Goal: Task Accomplishment & Management: Manage account settings

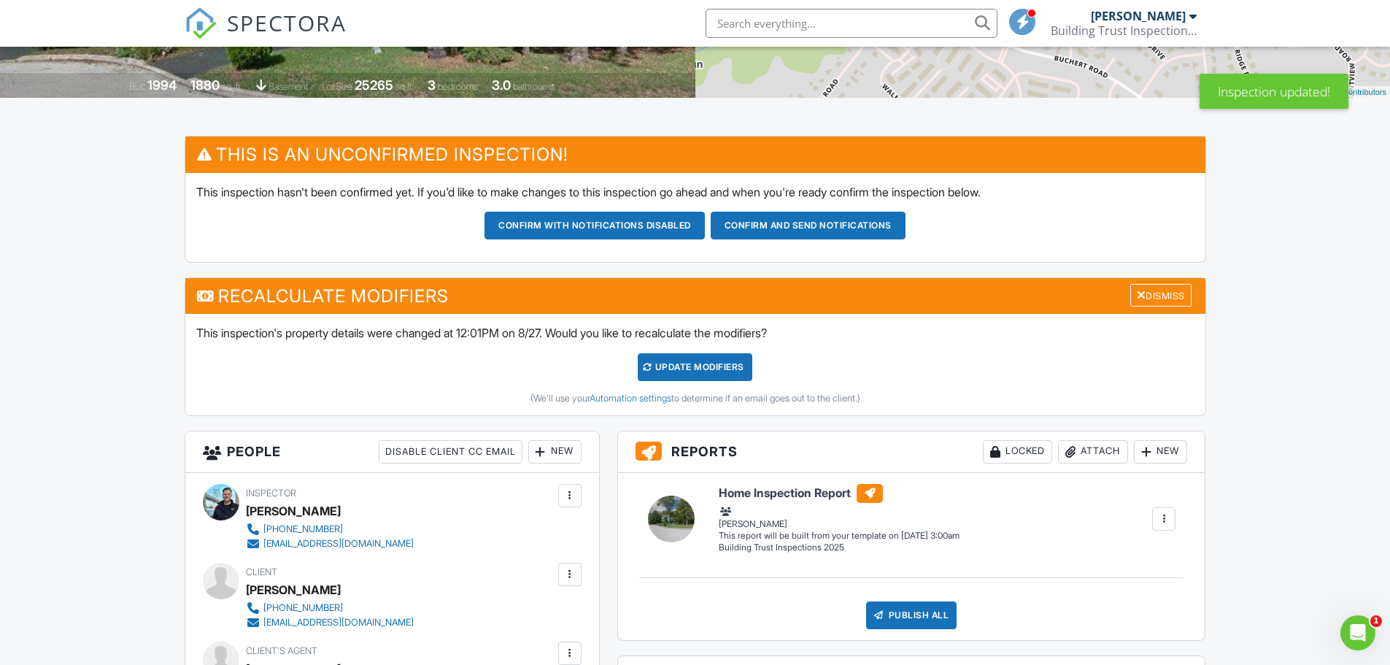
click at [686, 369] on div "UPDATE Modifiers" at bounding box center [695, 367] width 115 height 28
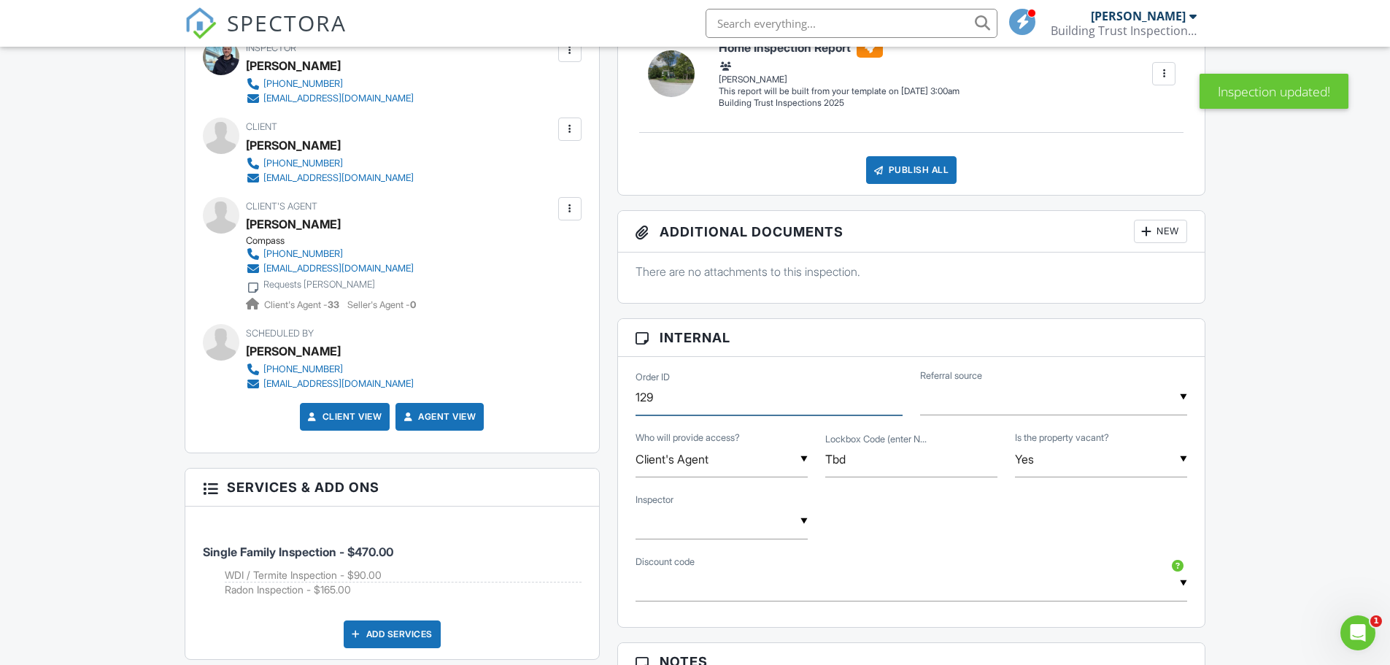
drag, startPoint x: 679, startPoint y: 398, endPoint x: 603, endPoint y: 411, distance: 77.0
click at [604, 411] on div "This is an Unconfirmed Inspection! This inspection hasn't been confirmed yet. I…" at bounding box center [695, 567] width 1039 height 1446
click at [971, 405] on div "▼ Agent Family/Friend Google Repeat Client Other Agent Family/Friend Google Rep…" at bounding box center [1053, 397] width 267 height 36
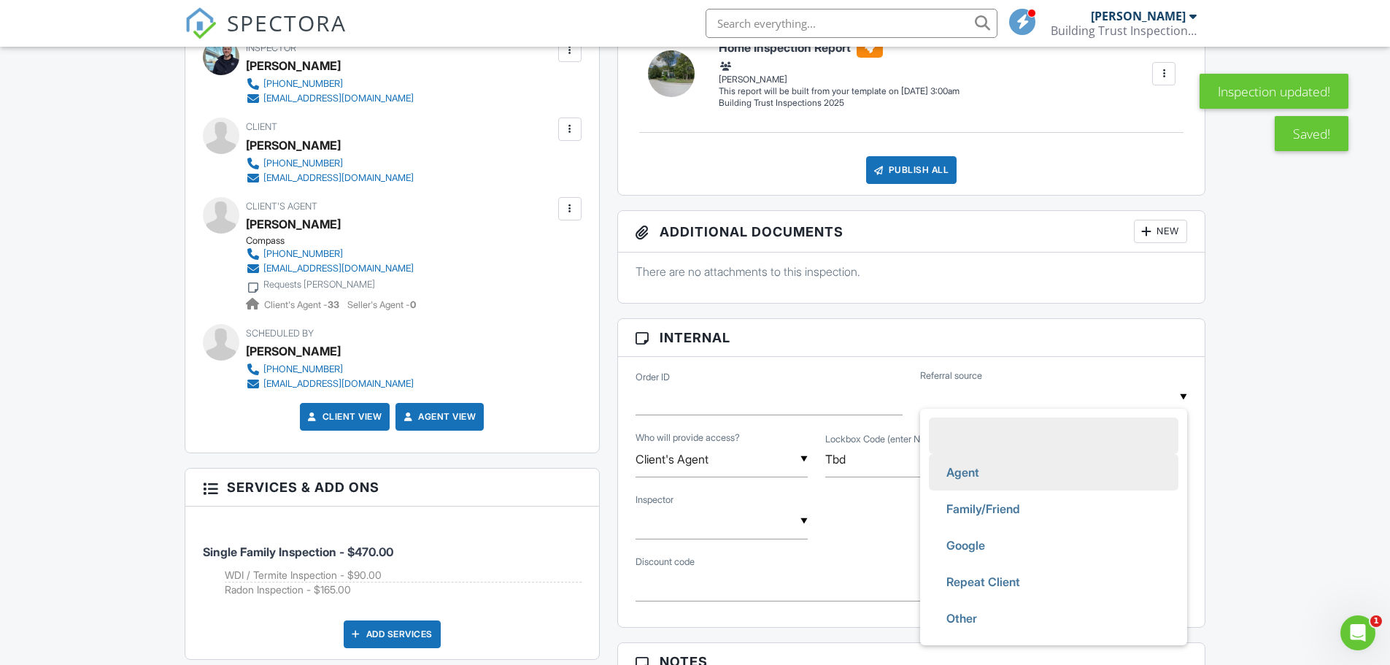
click at [969, 466] on span "Agent" at bounding box center [963, 472] width 56 height 36
type input "Agent"
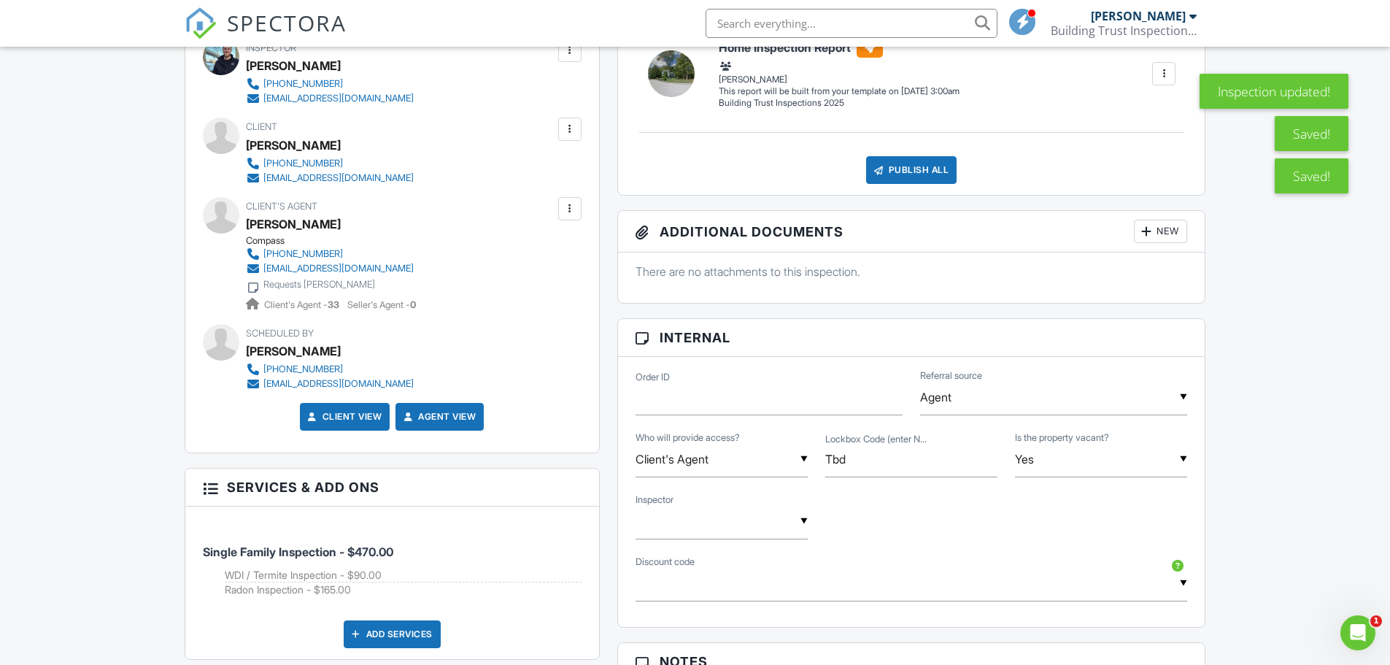
click at [700, 531] on div "▼ Bob Warth Kyle Underwood Bob Warth Kyle Underwood" at bounding box center [722, 521] width 172 height 36
click at [716, 638] on span "[PERSON_NAME]" at bounding box center [708, 632] width 117 height 36
type input "[PERSON_NAME]"
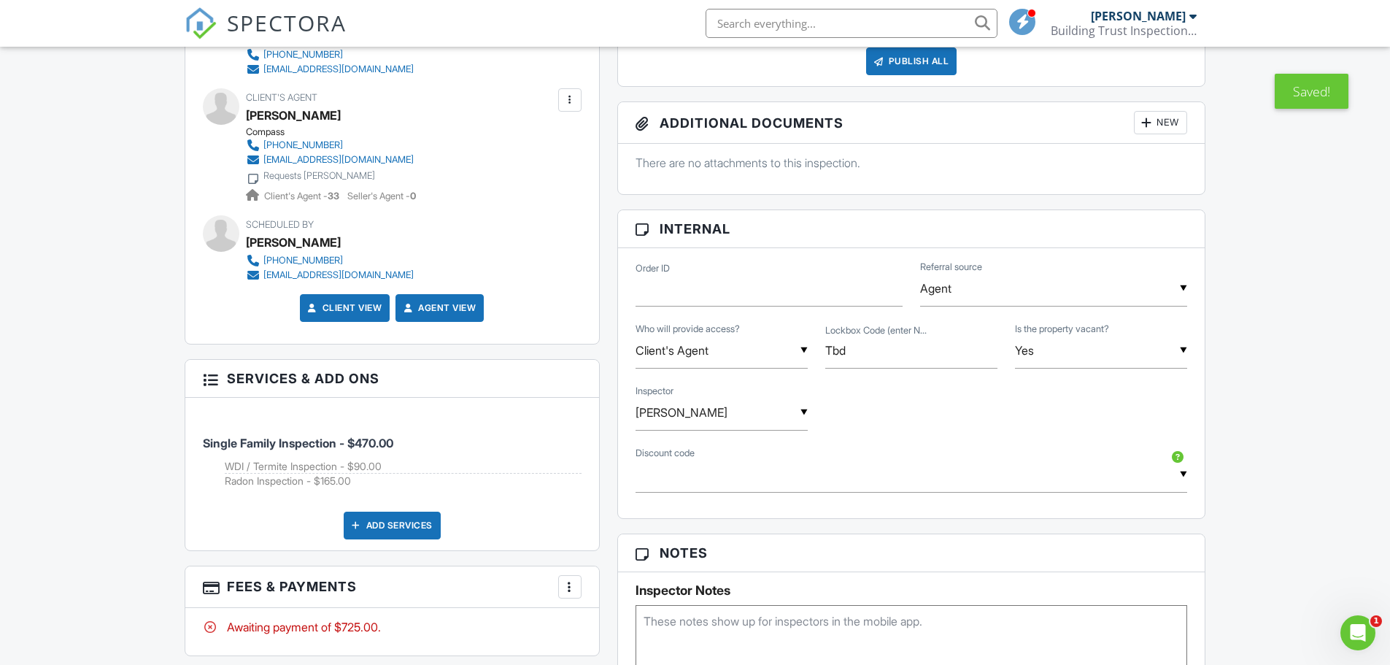
scroll to position [803, 0]
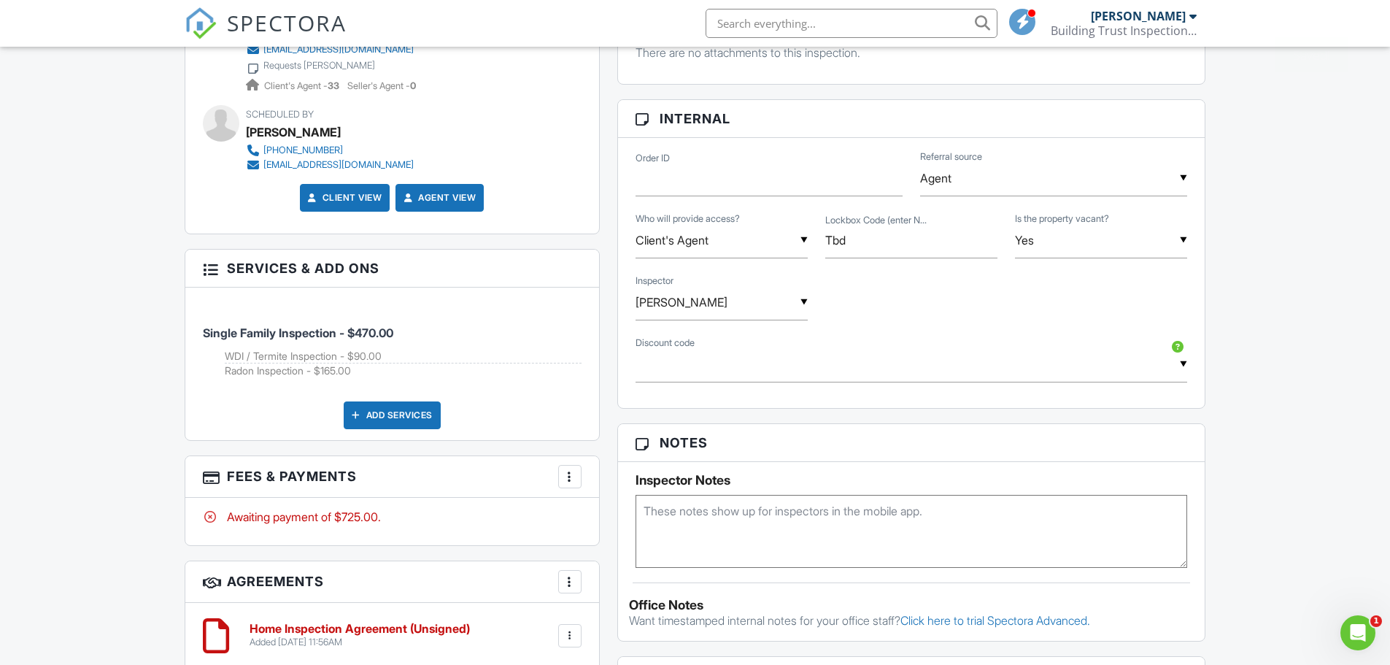
click at [724, 546] on textarea at bounding box center [912, 531] width 552 height 73
type textarea "8/27 CU: Checked and confirmed"
click at [163, 441] on div "Dashboard Templates Contacts Metrics Automations Advanced Settings Support Cent…" at bounding box center [695, 266] width 1390 height 2045
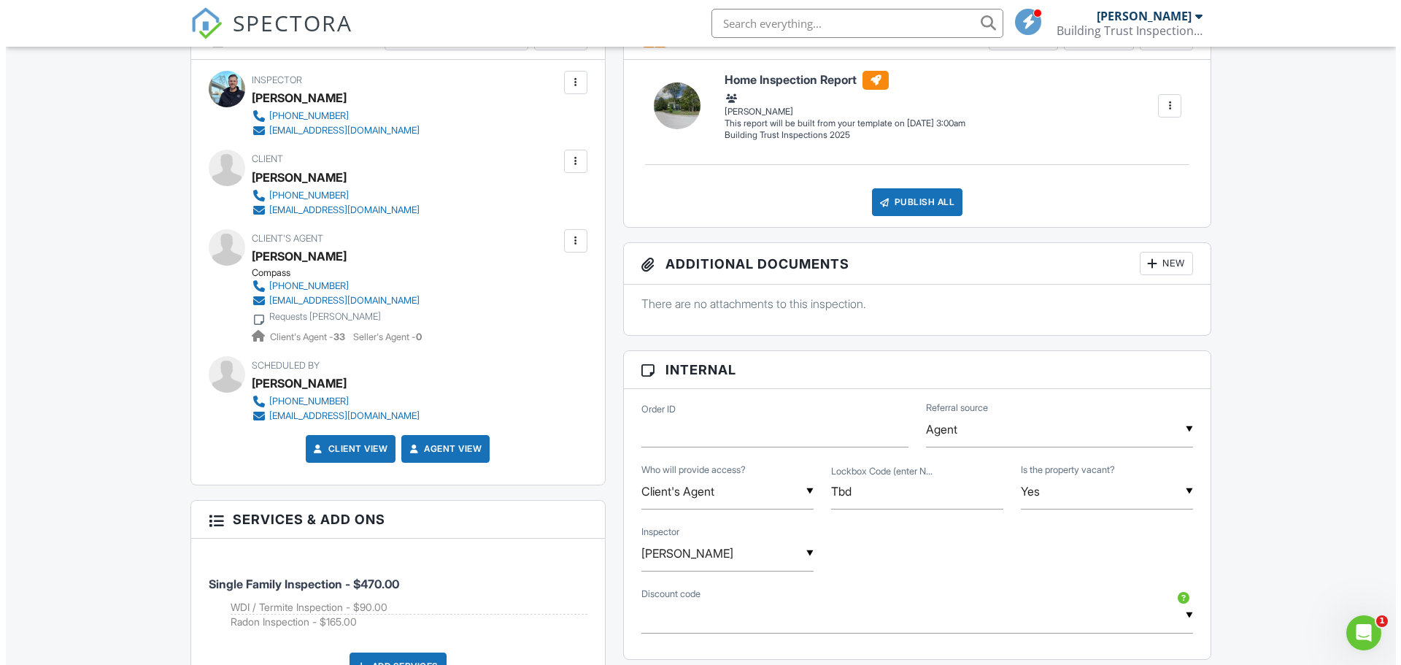
scroll to position [479, 0]
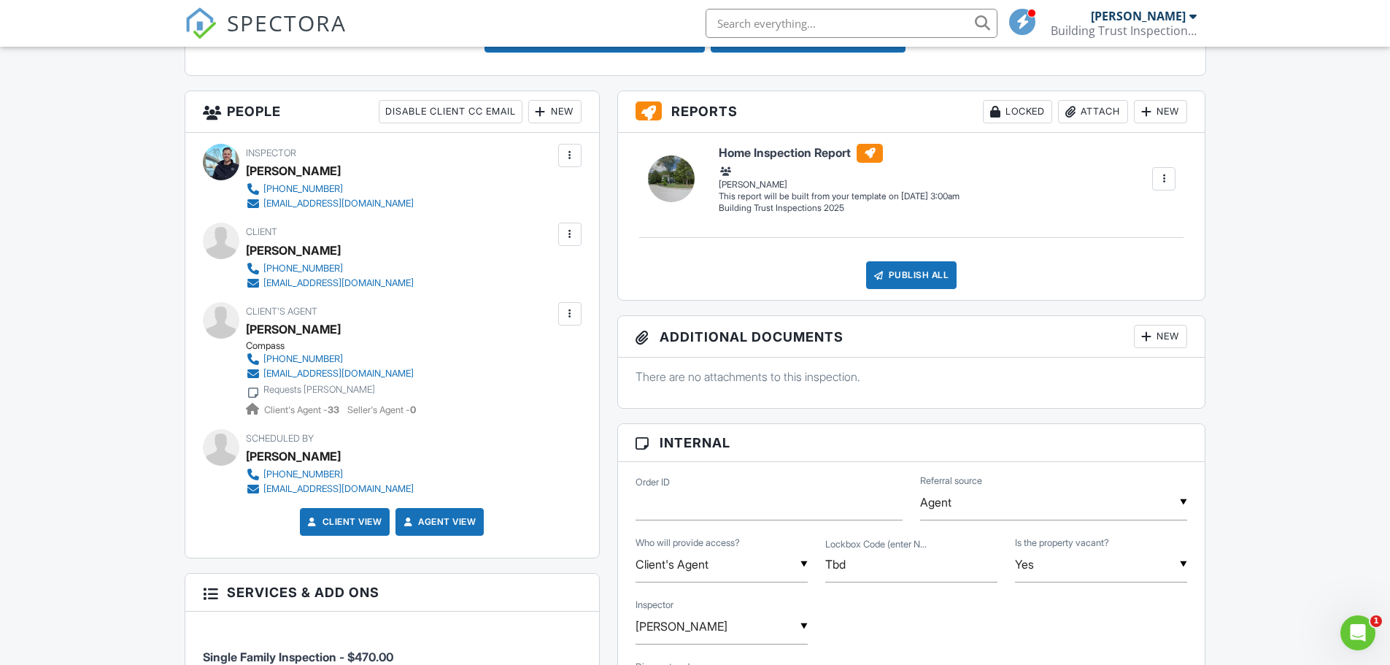
click at [571, 111] on div "New" at bounding box center [554, 111] width 53 height 23
click at [585, 231] on li "Listing Agent" at bounding box center [608, 229] width 144 height 36
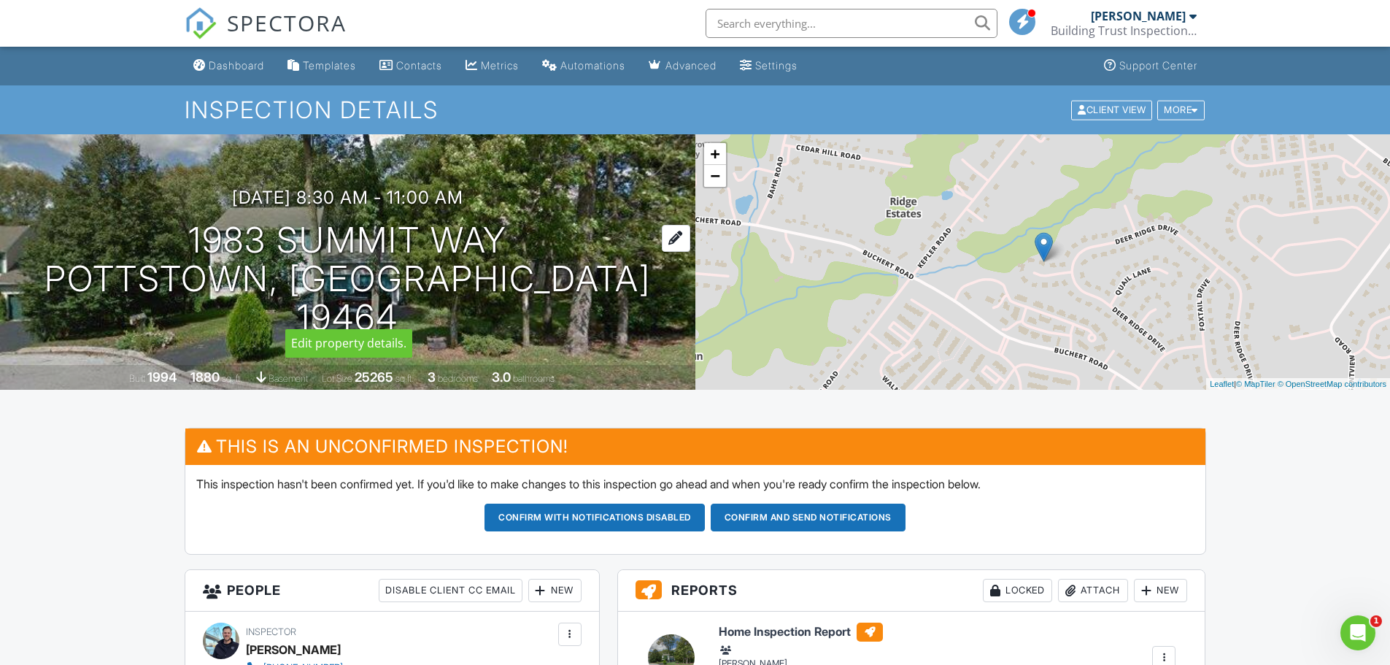
drag, startPoint x: 125, startPoint y: 258, endPoint x: 504, endPoint y: 261, distance: 379.4
click at [504, 261] on div "08/28/2025 8:30 am - 11:00 am 1983 Summit Way Pottstown, PA 19464" at bounding box center [347, 262] width 695 height 149
copy h1 "1983 Summit Way"
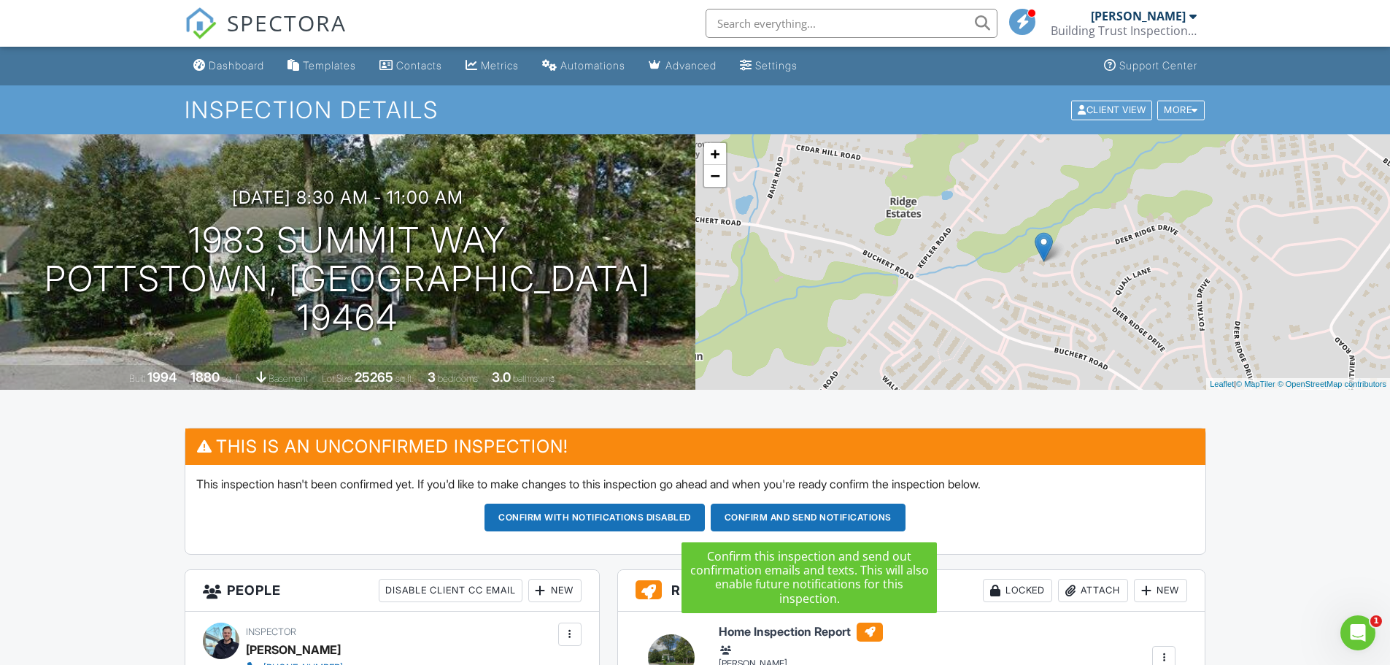
click at [705, 521] on button "Confirm and send notifications" at bounding box center [594, 517] width 220 height 28
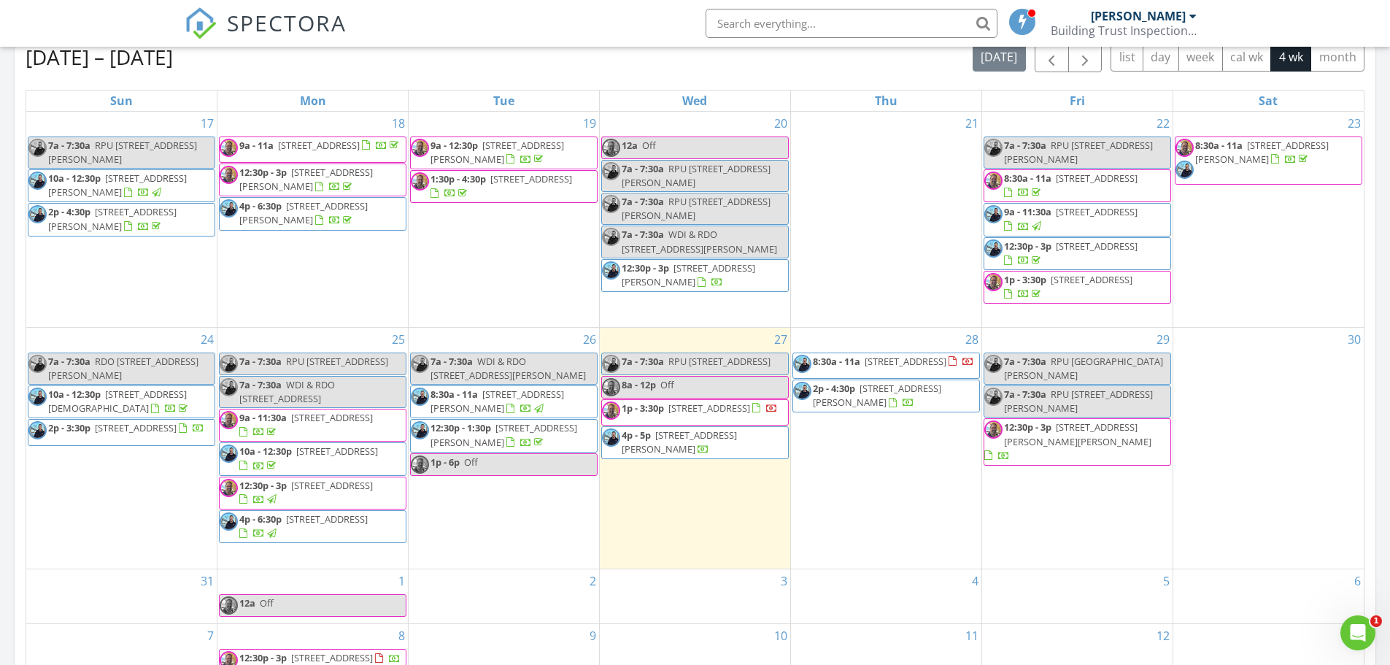
scroll to position [657, 0]
click at [167, 570] on div "31" at bounding box center [121, 595] width 190 height 54
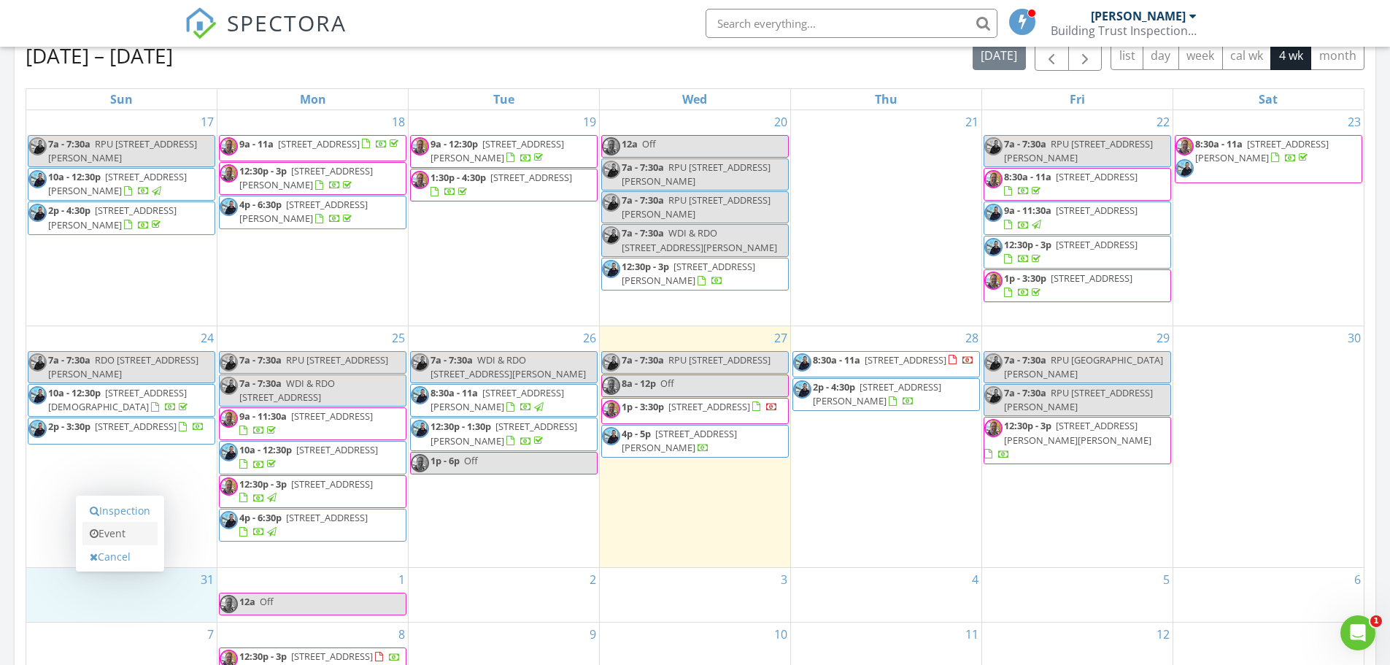
click at [128, 531] on link "Event" at bounding box center [119, 533] width 75 height 23
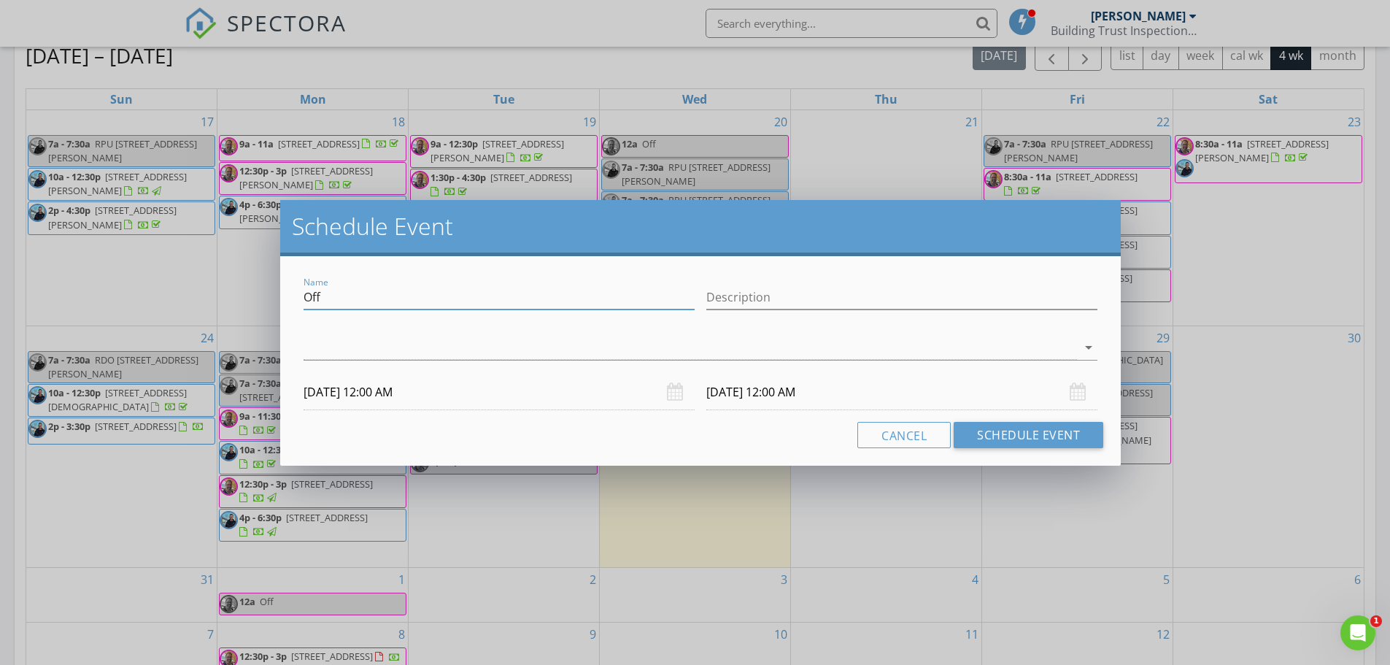
drag, startPoint x: 336, startPoint y: 299, endPoint x: 261, endPoint y: 302, distance: 75.2
click at [261, 302] on div "Schedule Event Name Off Description arrow_drop_down 08/31/2025 12:00 AM 09/01/2…" at bounding box center [695, 332] width 1390 height 665
paste input "1983 Summit Way"
type input "RPU 1983 Summit Way"
click at [323, 344] on div at bounding box center [690, 348] width 773 height 24
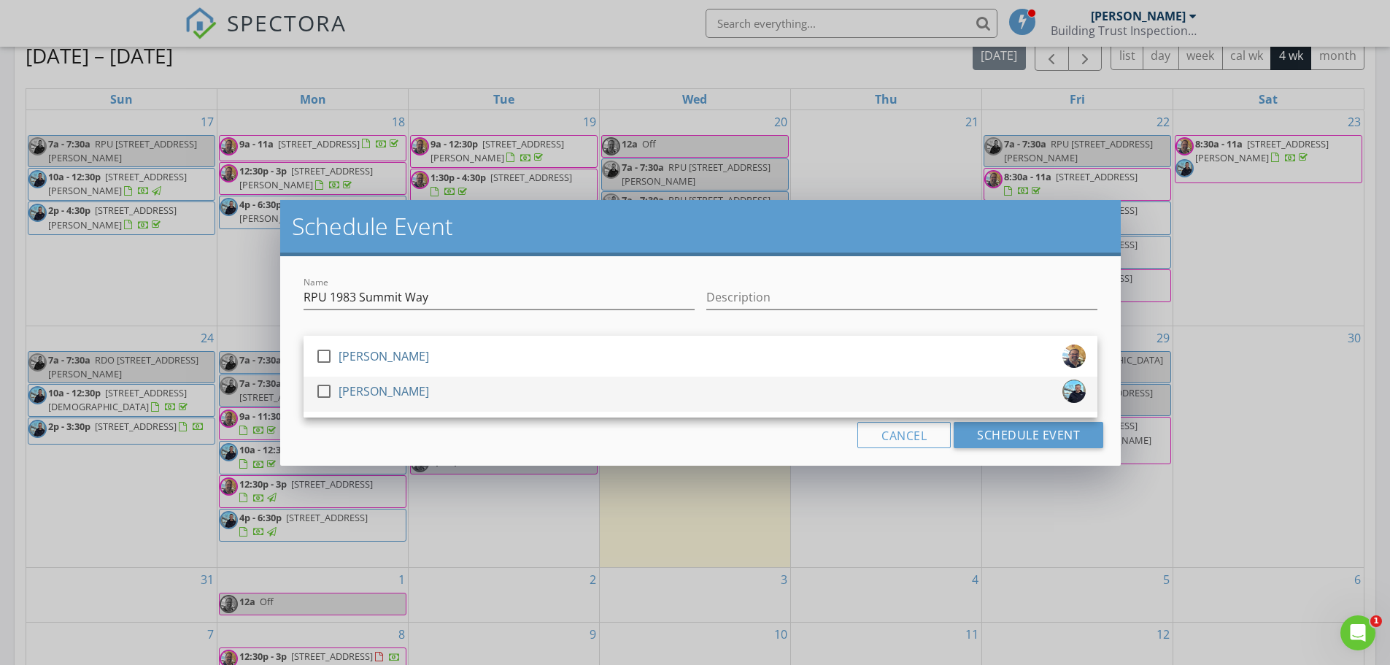
click at [348, 393] on div "[PERSON_NAME]" at bounding box center [384, 390] width 90 height 23
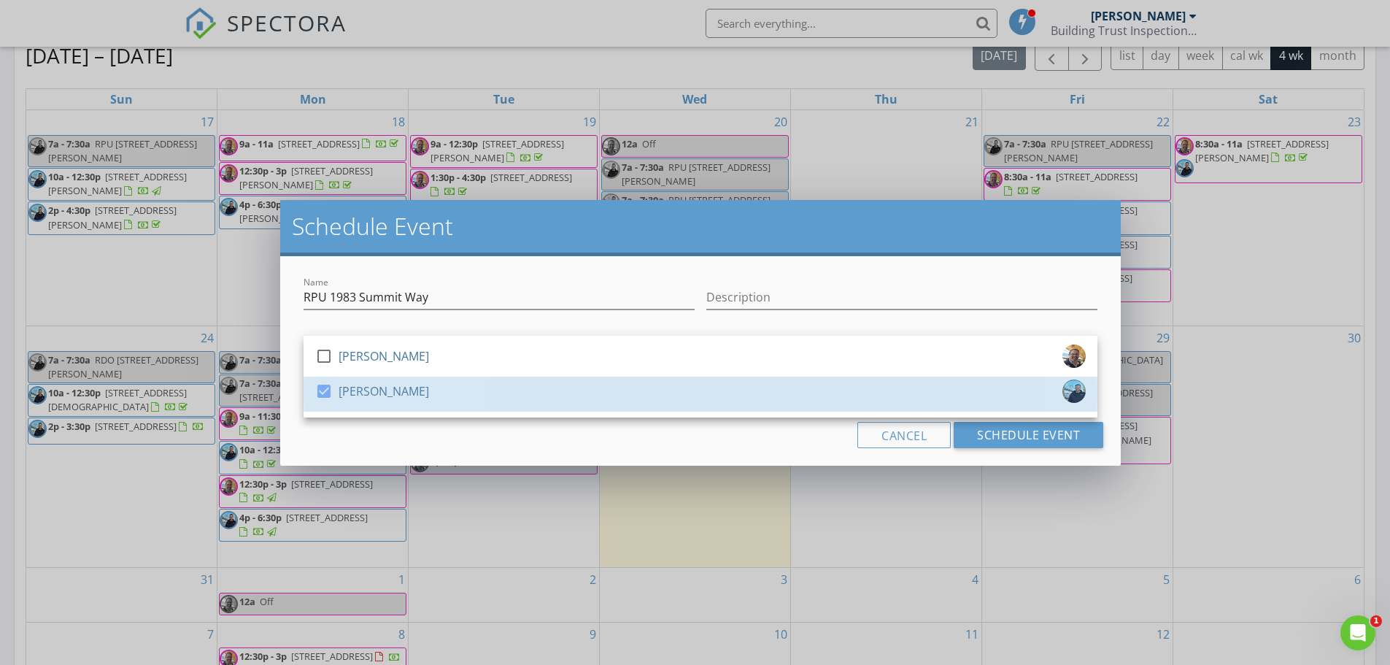
click at [348, 447] on div "Cancel Schedule Event" at bounding box center [701, 435] width 806 height 26
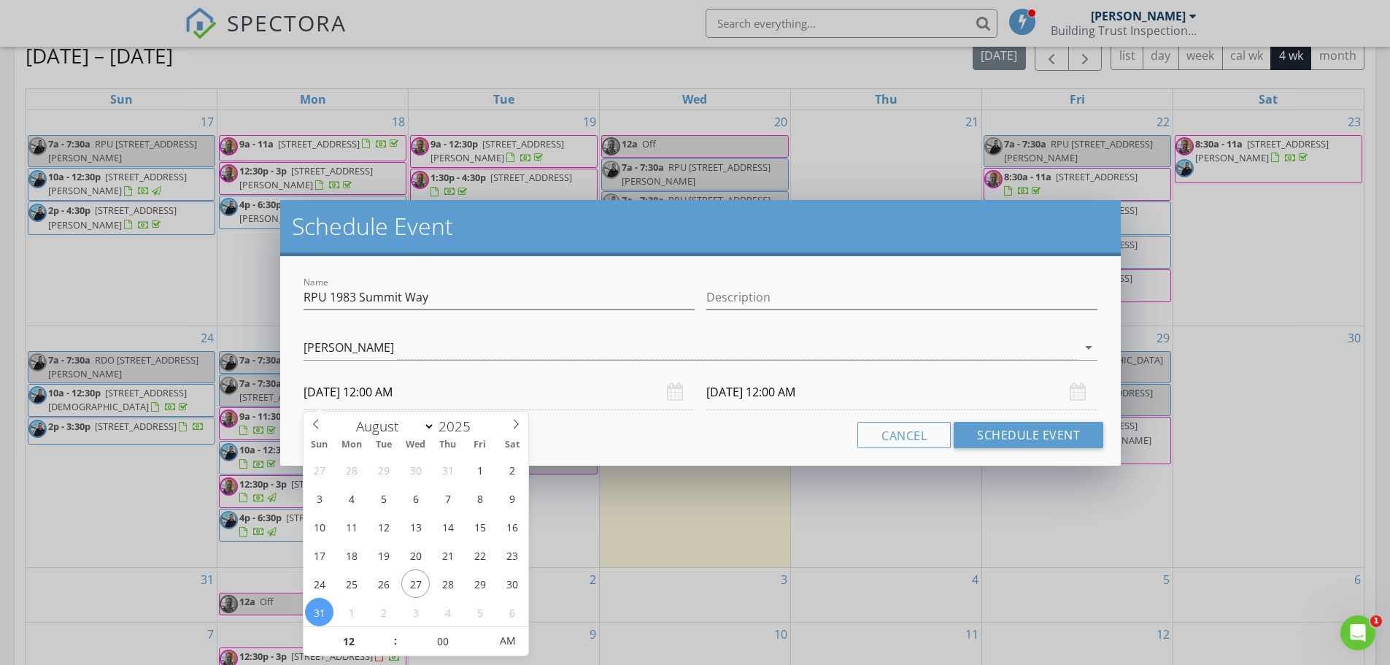
click at [348, 397] on input "08/31/2025 12:00 AM" at bounding box center [499, 392] width 391 height 36
click at [342, 634] on input "12" at bounding box center [349, 641] width 90 height 29
type input "07"
type input "08/31/2025 7:00 AM"
click at [748, 399] on input "09/01/2025 12:00 AM" at bounding box center [901, 392] width 391 height 36
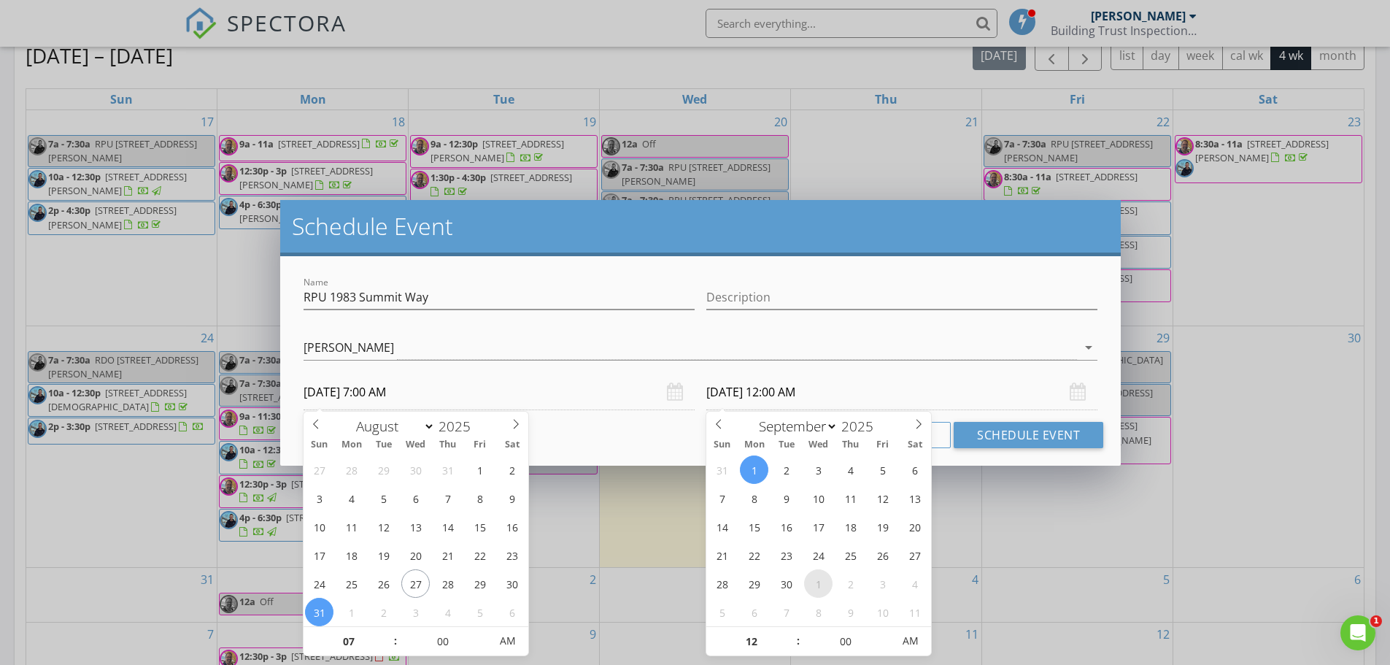
type input "07"
type input "09/01/2025 7:00 AM"
select select "7"
type input "08/31/2025 7:00 AM"
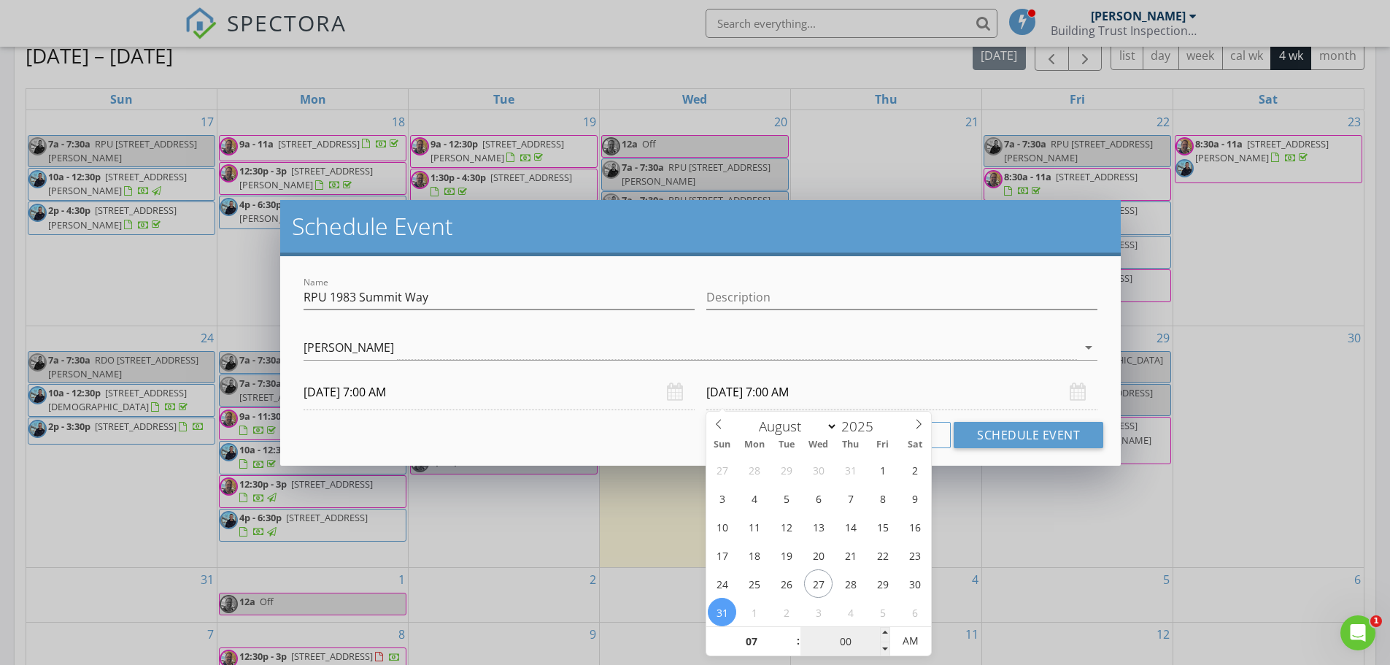
click at [851, 644] on input "00" at bounding box center [845, 641] width 90 height 29
type input "30"
type input "08/31/2025 7:30 AM"
click at [652, 431] on div "Cancel Schedule Event" at bounding box center [701, 435] width 806 height 26
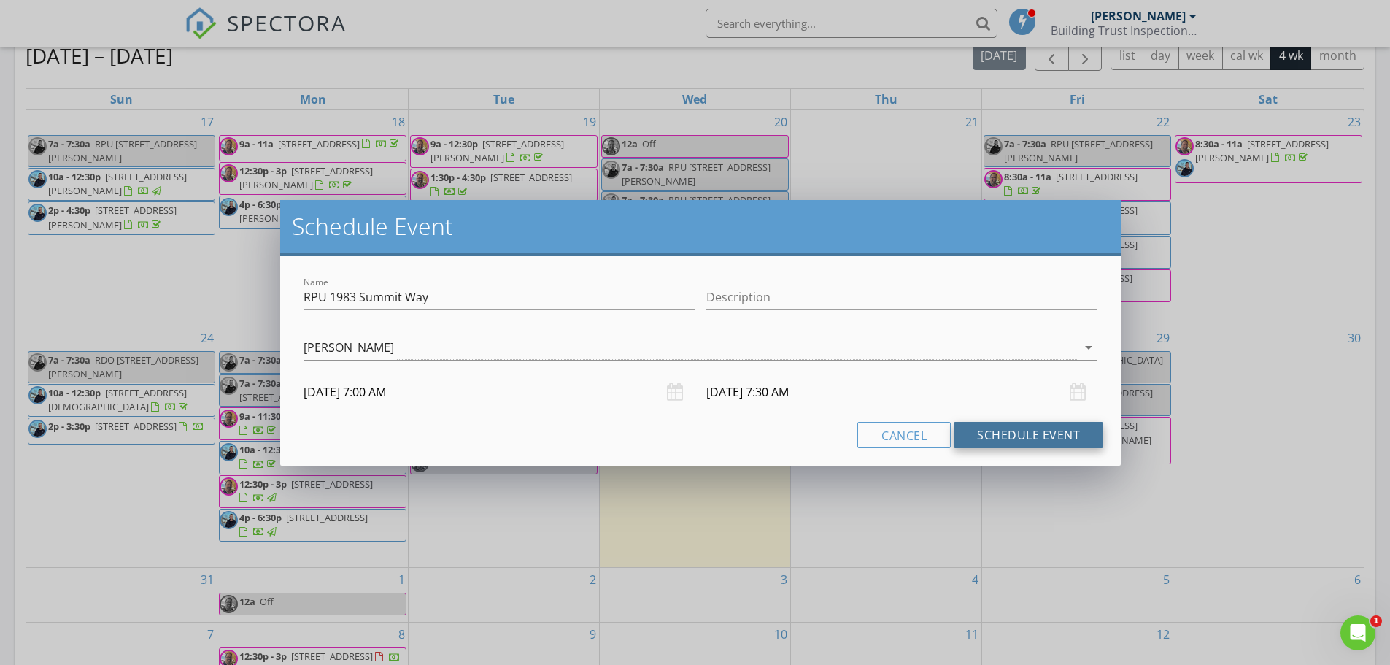
click at [1020, 436] on button "Schedule Event" at bounding box center [1029, 435] width 150 height 26
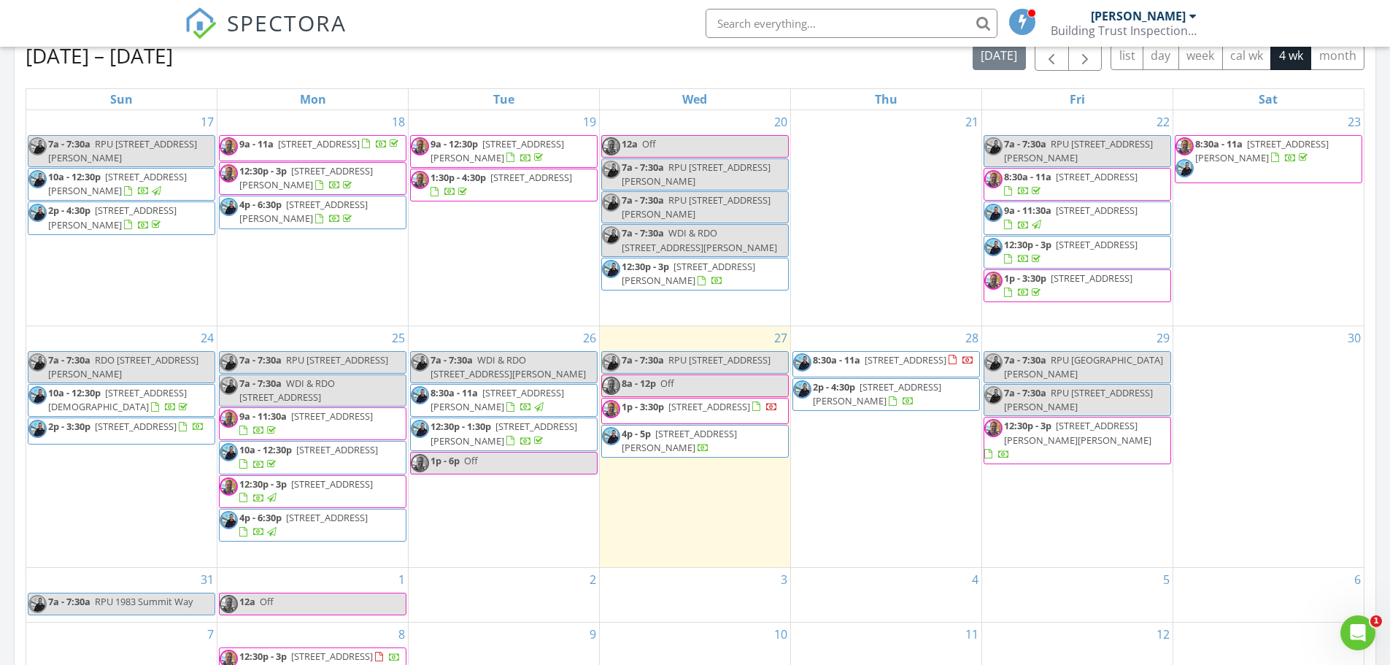
click at [924, 353] on span "[STREET_ADDRESS]" at bounding box center [906, 359] width 82 height 13
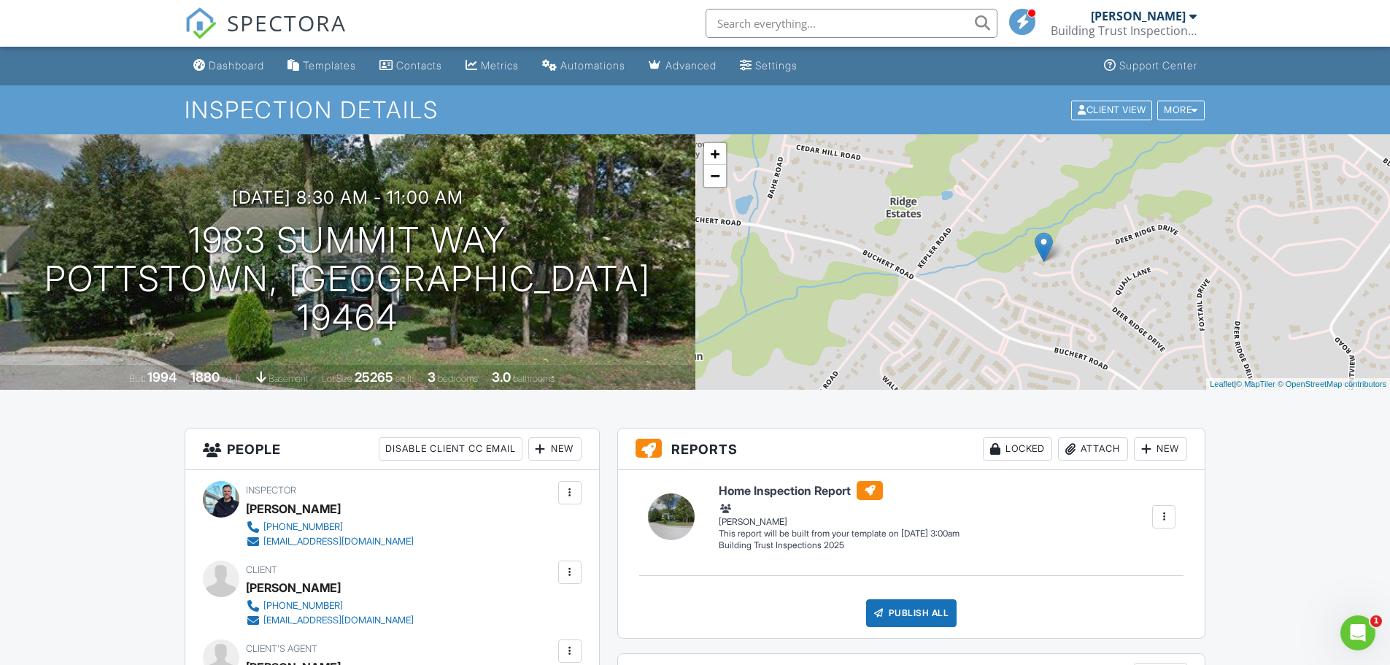
click at [303, 22] on span "SPECTORA" at bounding box center [287, 22] width 120 height 31
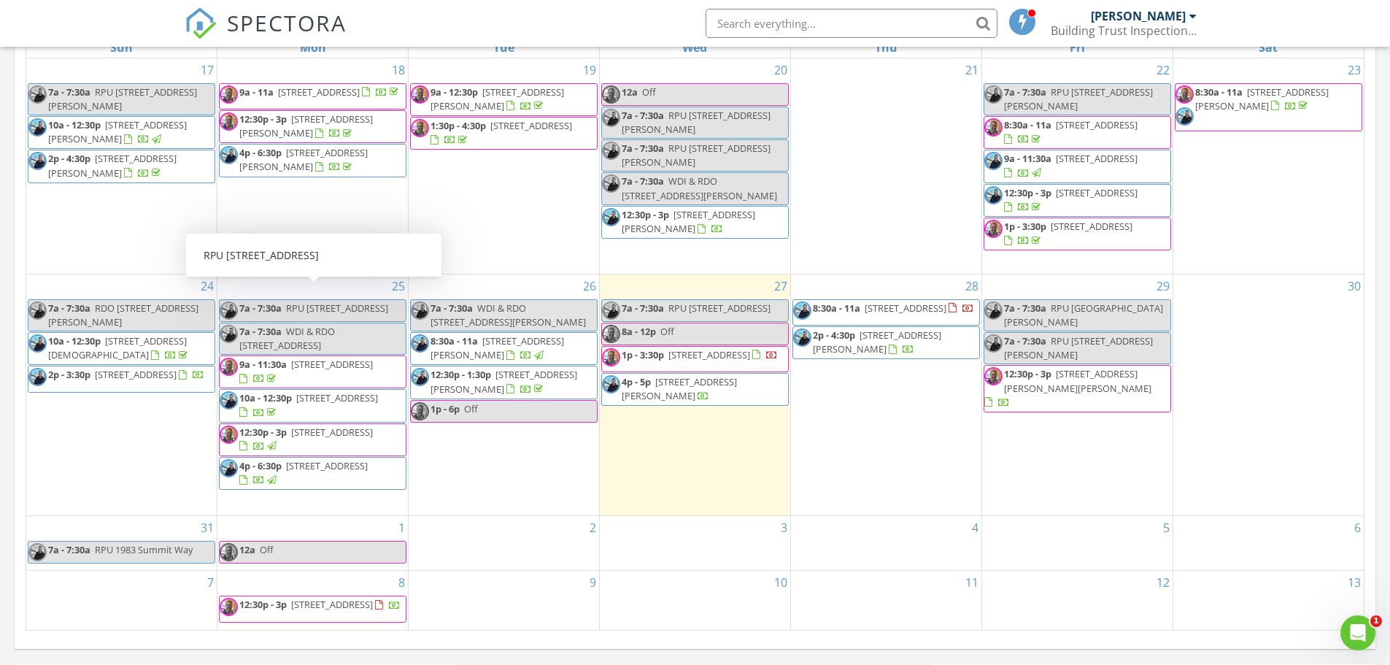
scroll to position [730, 0]
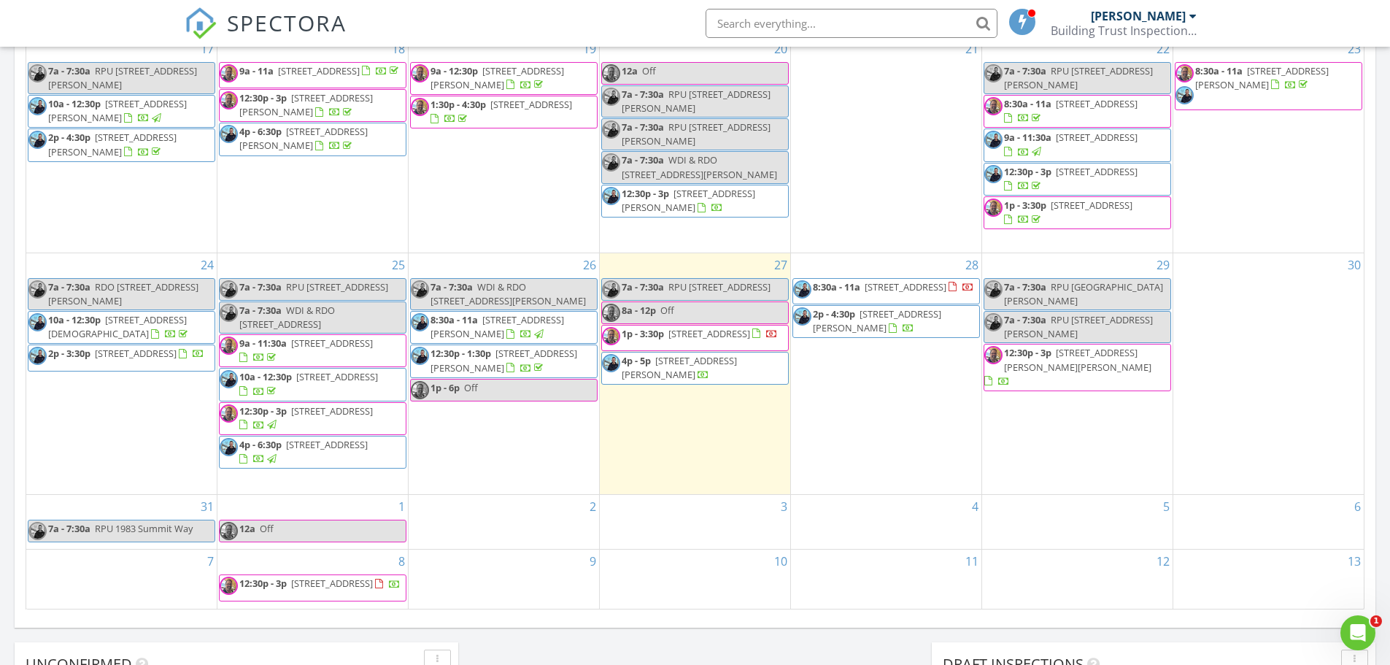
click at [915, 360] on div "28 8:30a - 11a 1983 Summit Way , Pottstown 19464 2p - 4:30p 503 Burton Rd , Ore…" at bounding box center [886, 373] width 190 height 241
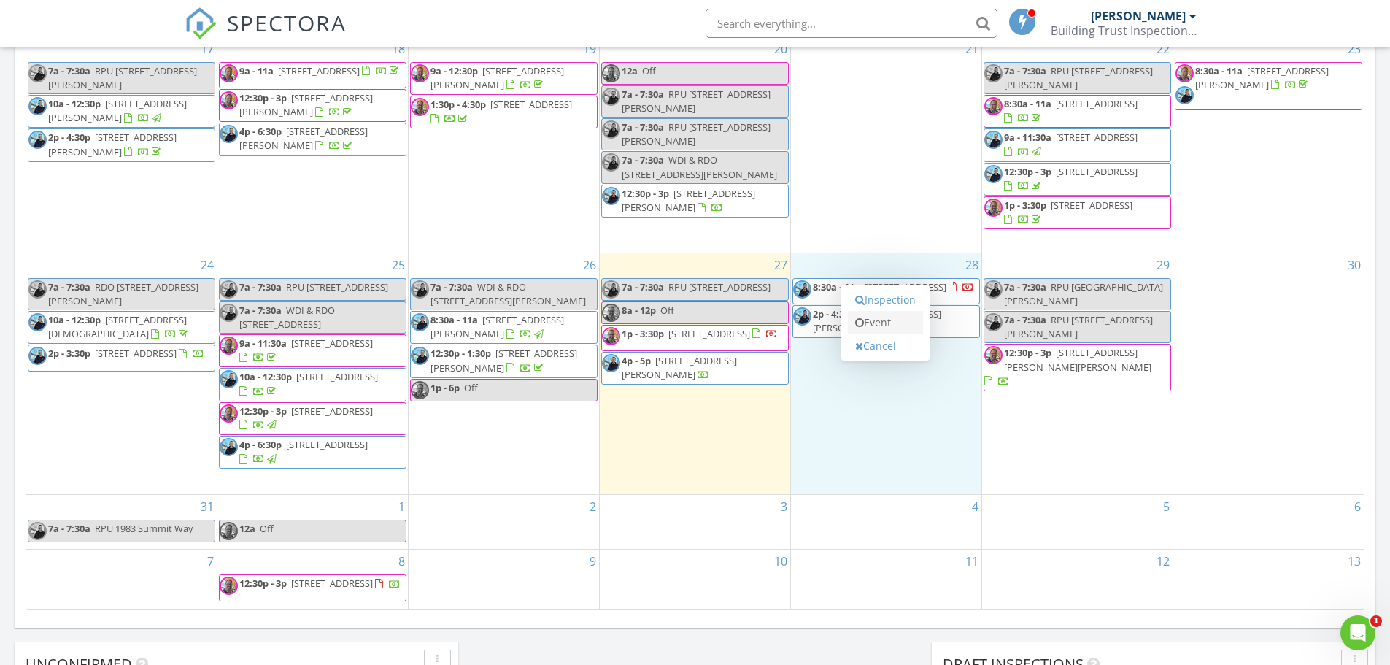
click at [903, 325] on link "Event" at bounding box center [885, 322] width 75 height 23
select select "7"
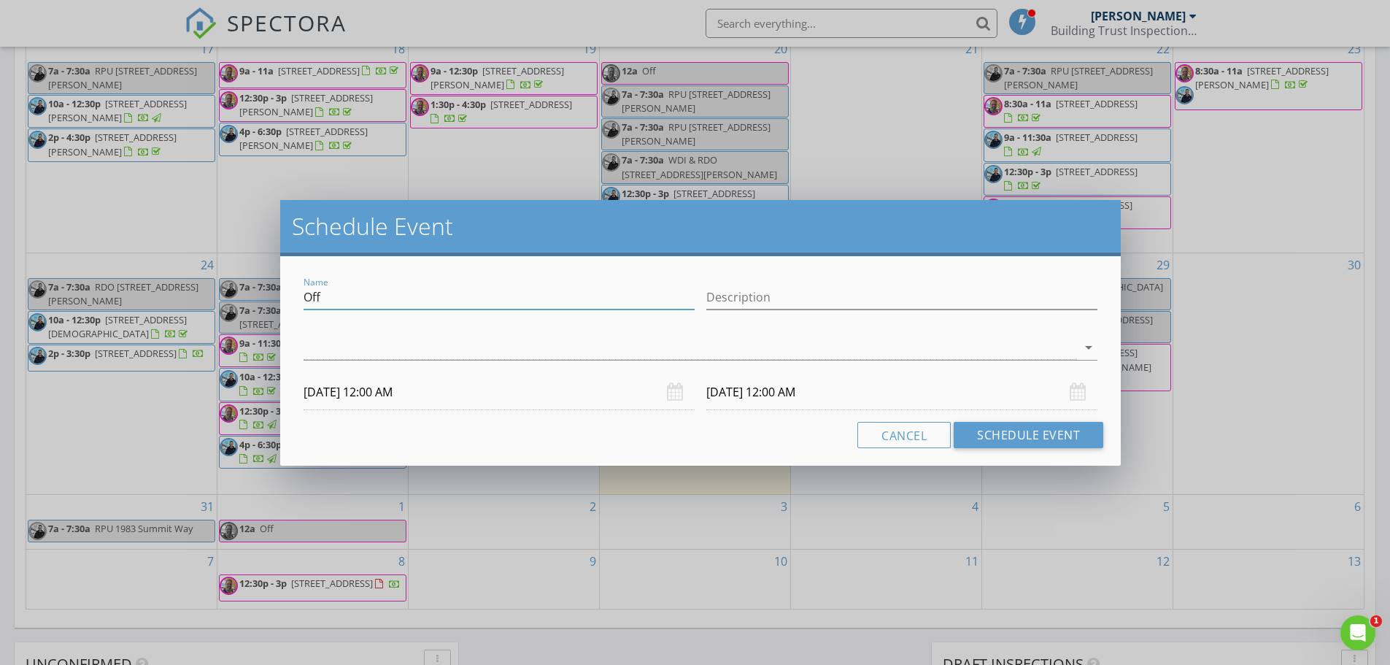
drag, startPoint x: 360, startPoint y: 295, endPoint x: 244, endPoint y: 308, distance: 116.7
click at [244, 308] on div "Schedule Event Name Off Description arrow_drop_down 08/28/2025 12:00 AM 08/29/2…" at bounding box center [695, 332] width 1390 height 665
type input "Block"
click at [350, 385] on input "08/28/2025 12:00 AM" at bounding box center [499, 392] width 391 height 36
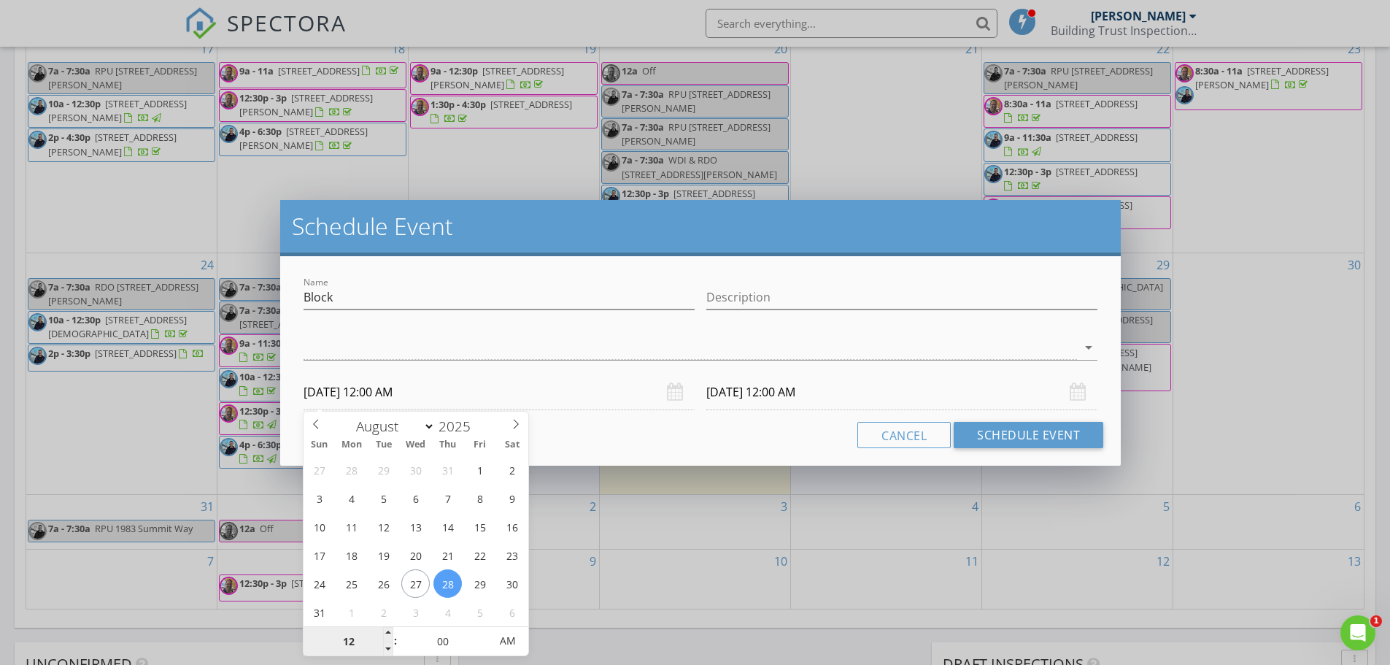
click at [347, 636] on input "12" at bounding box center [349, 641] width 90 height 29
type input "08"
type input "08/28/2025 8:00 AM"
click at [773, 389] on input "08/29/2025 12:00 AM" at bounding box center [901, 392] width 391 height 36
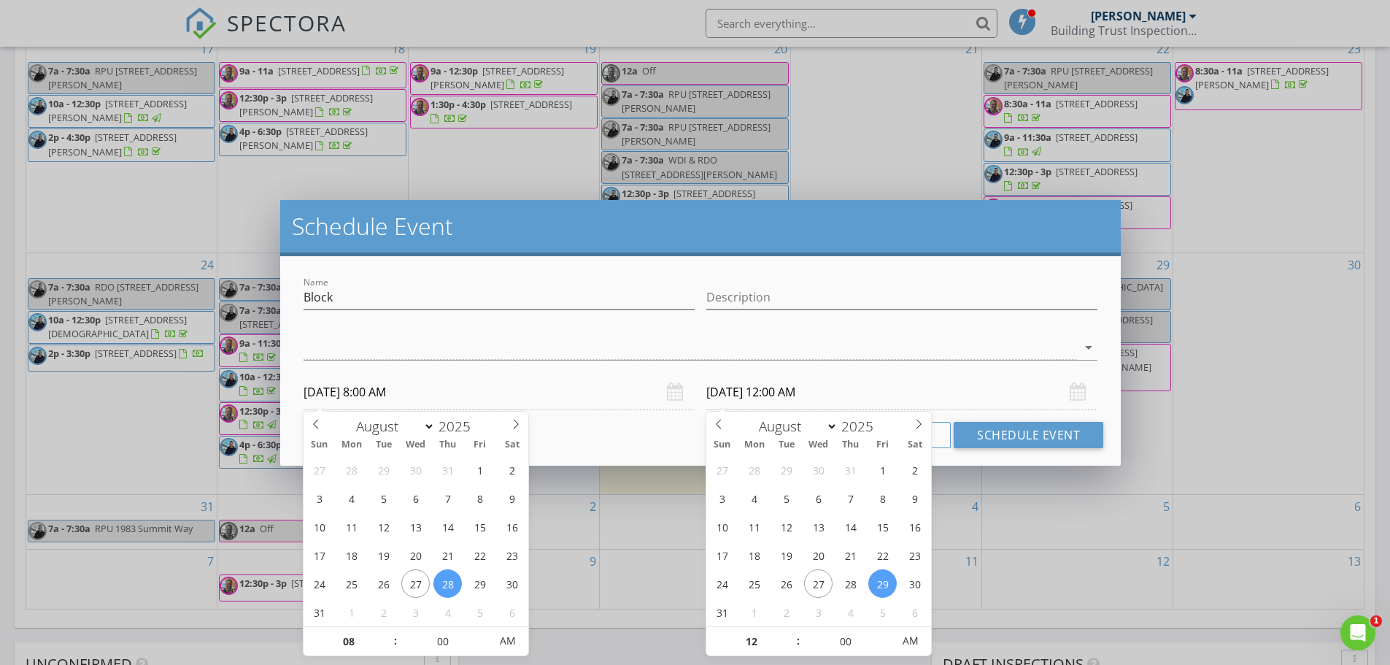
type input "08"
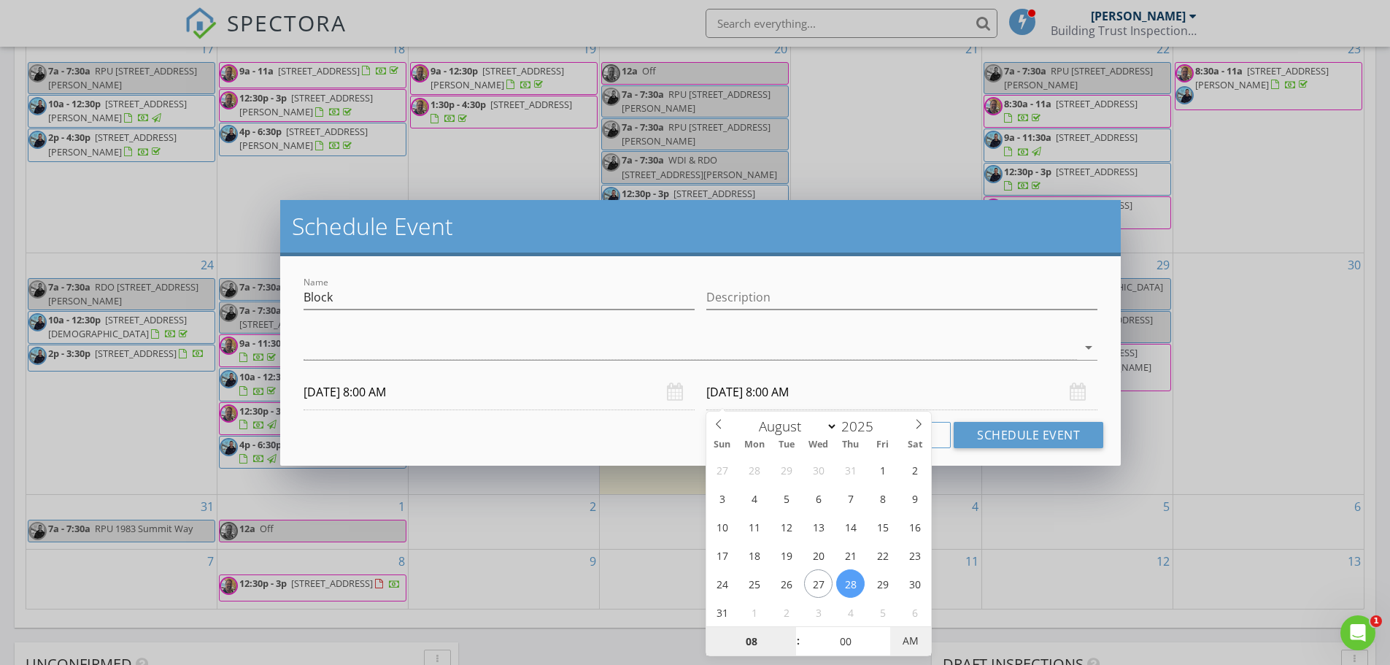
type input "08/28/2025 8:00 PM"
click at [911, 649] on span "AM" at bounding box center [910, 640] width 40 height 29
click at [651, 425] on div "Cancel Schedule Event" at bounding box center [701, 435] width 806 height 26
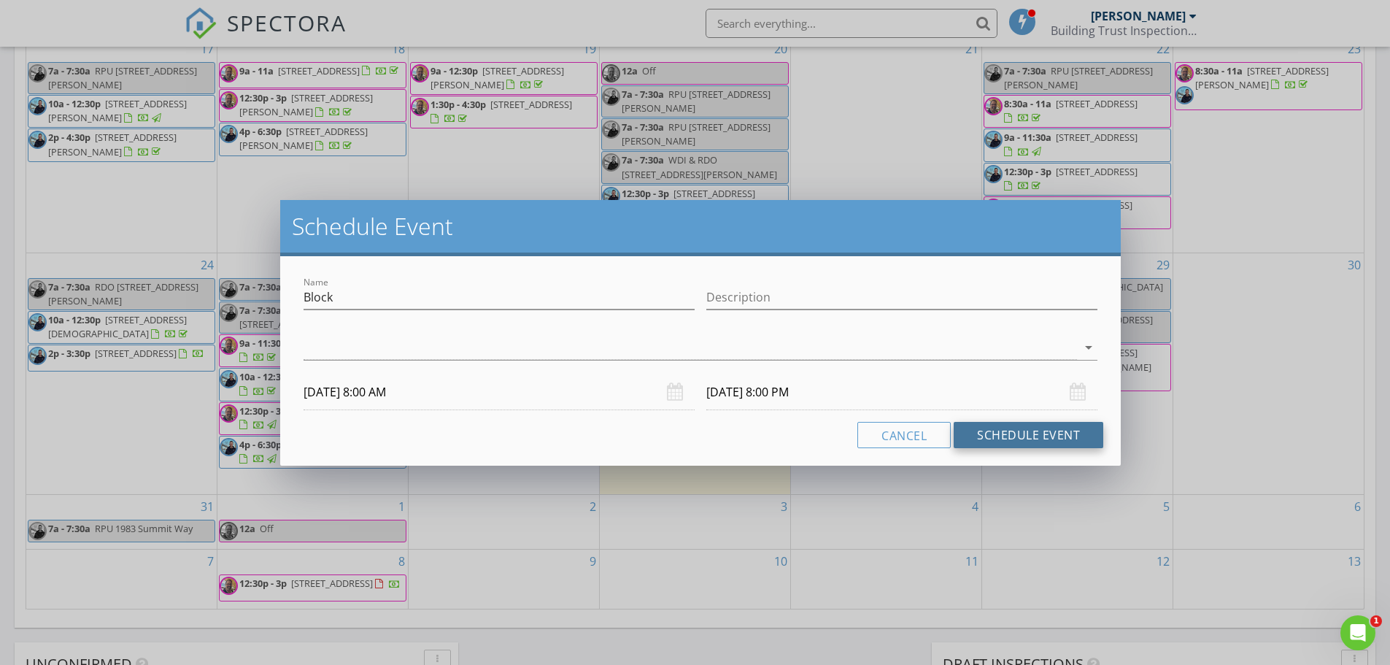
click at [1032, 428] on button "Schedule Event" at bounding box center [1029, 435] width 150 height 26
click at [396, 341] on div at bounding box center [690, 348] width 773 height 24
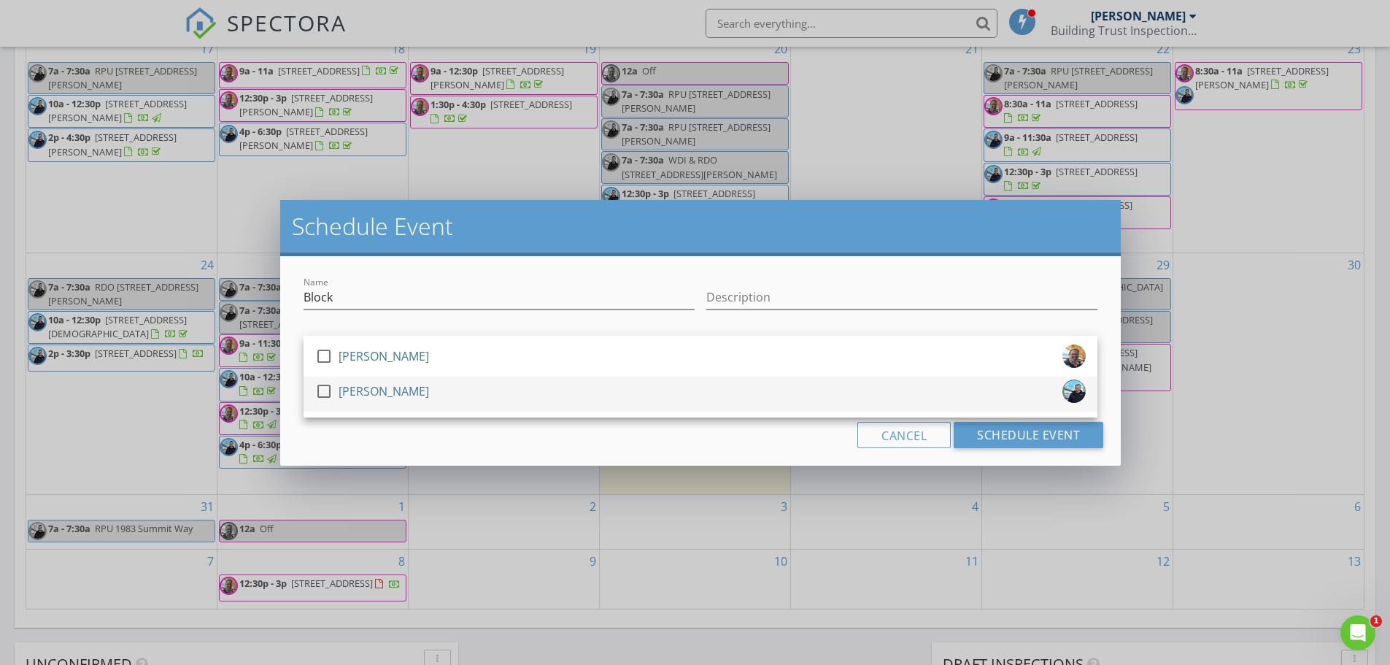
click at [371, 395] on div "[PERSON_NAME]" at bounding box center [384, 390] width 90 height 23
click at [407, 445] on div "Cancel Schedule Event" at bounding box center [701, 435] width 806 height 26
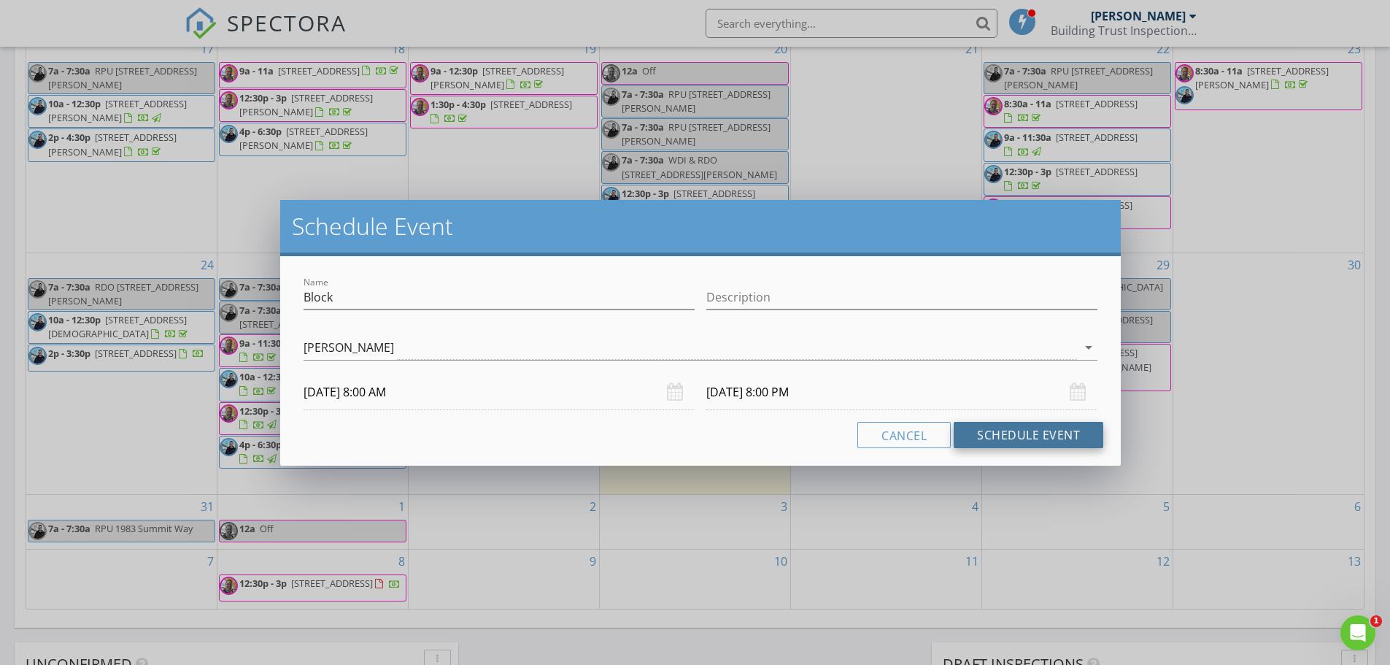
click at [1032, 433] on button "Schedule Event" at bounding box center [1029, 435] width 150 height 26
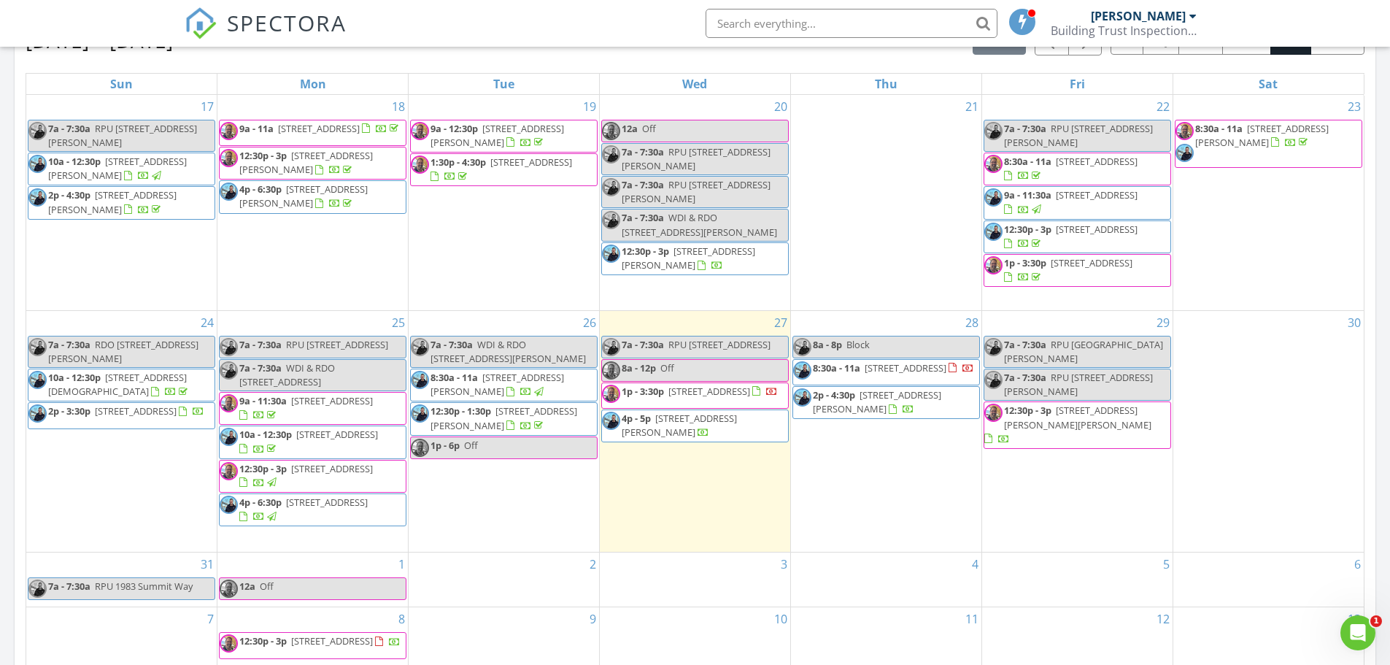
scroll to position [803, 0]
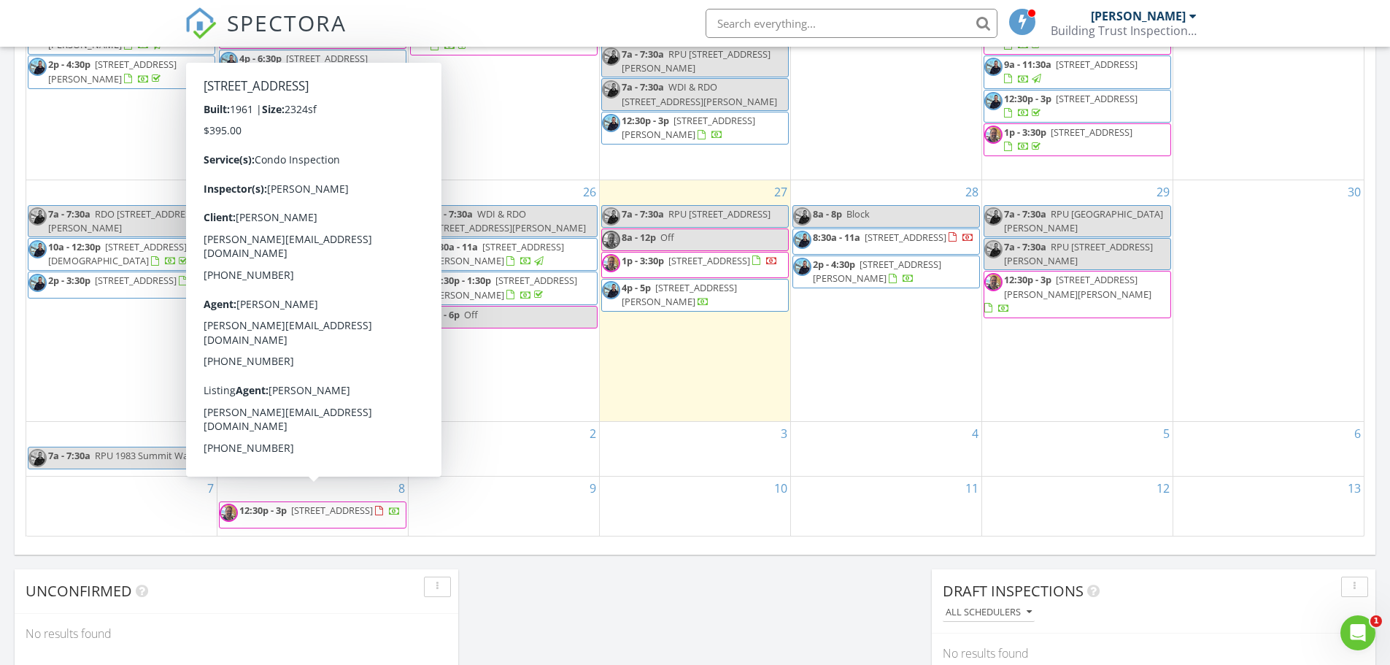
click at [343, 506] on span "191 Presidential Blvd R1009-1010, Bala Cynwyd 19004" at bounding box center [332, 509] width 82 height 13
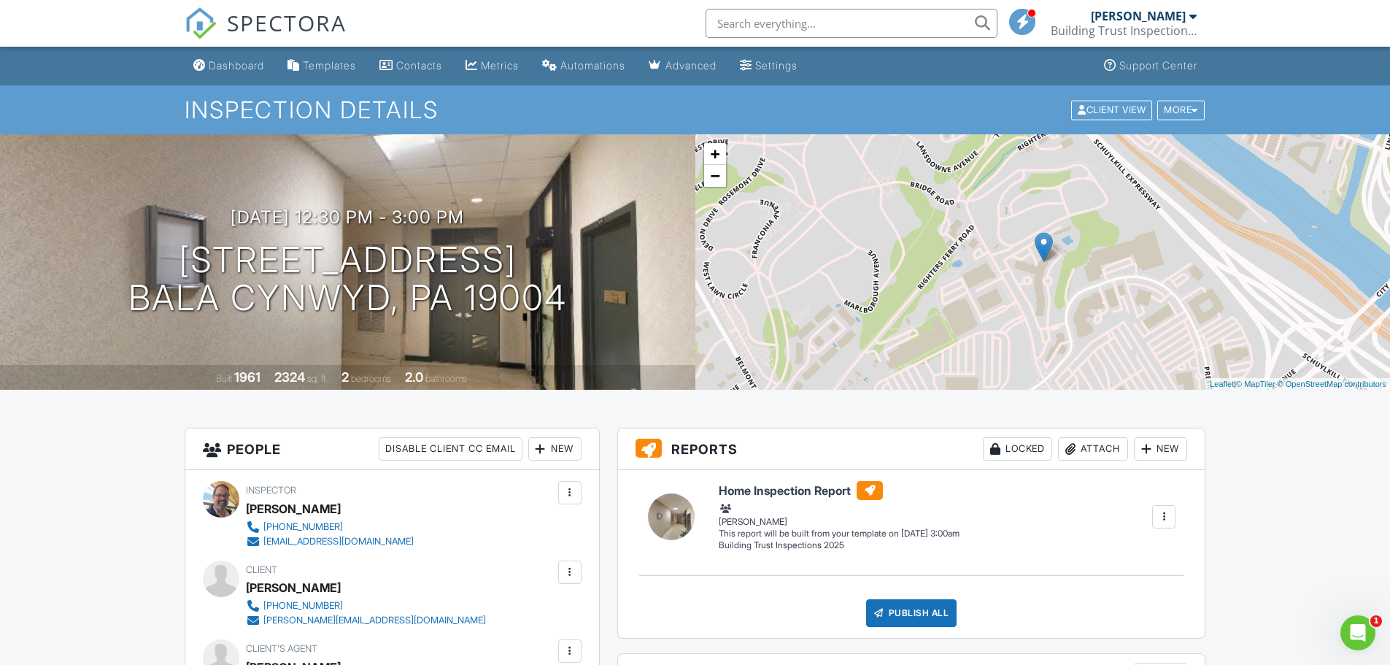
click at [272, 17] on span "SPECTORA" at bounding box center [287, 22] width 120 height 31
